Goal: Find contact information: Find contact information

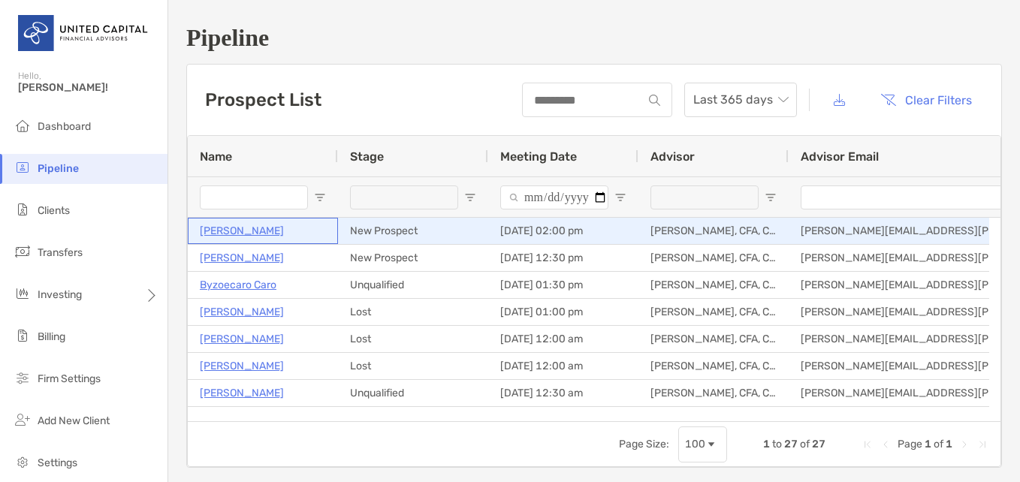
click at [267, 235] on p "[PERSON_NAME]" at bounding box center [242, 230] width 84 height 19
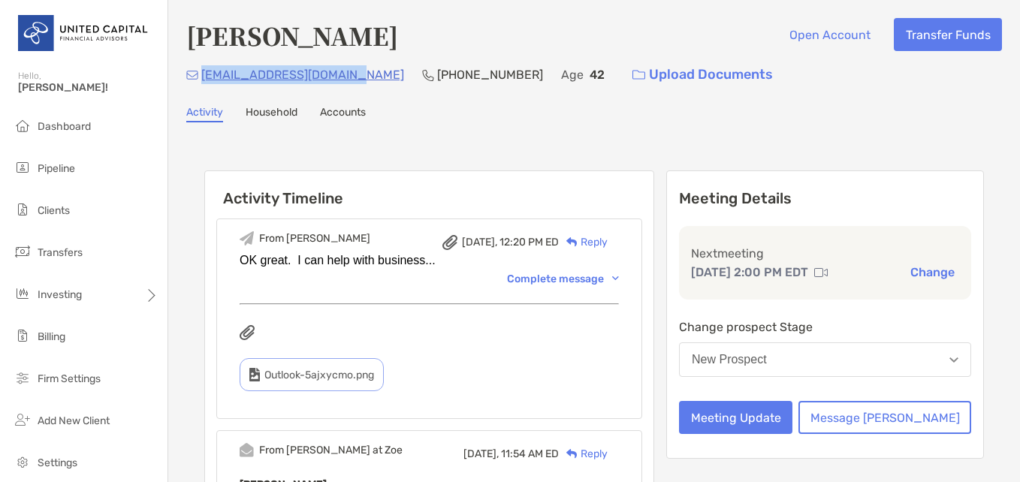
click at [204, 86] on div "[EMAIL_ADDRESS][DOMAIN_NAME] [PHONE_NUMBER] Age [DEMOGRAPHIC_DATA] Upload Docum…" at bounding box center [593, 75] width 815 height 32
copy p "[EMAIL_ADDRESS][DOMAIN_NAME]"
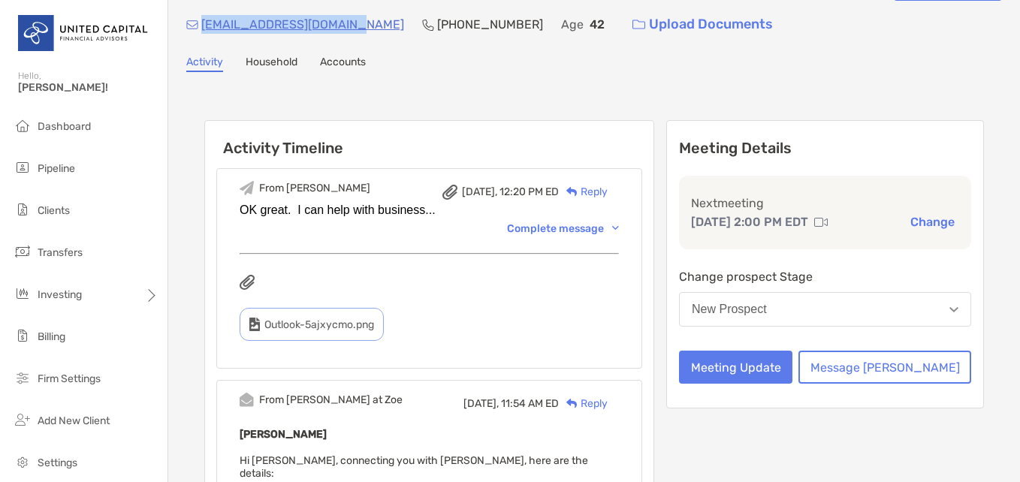
scroll to position [75, 0]
